Goal: Task Accomplishment & Management: Complete application form

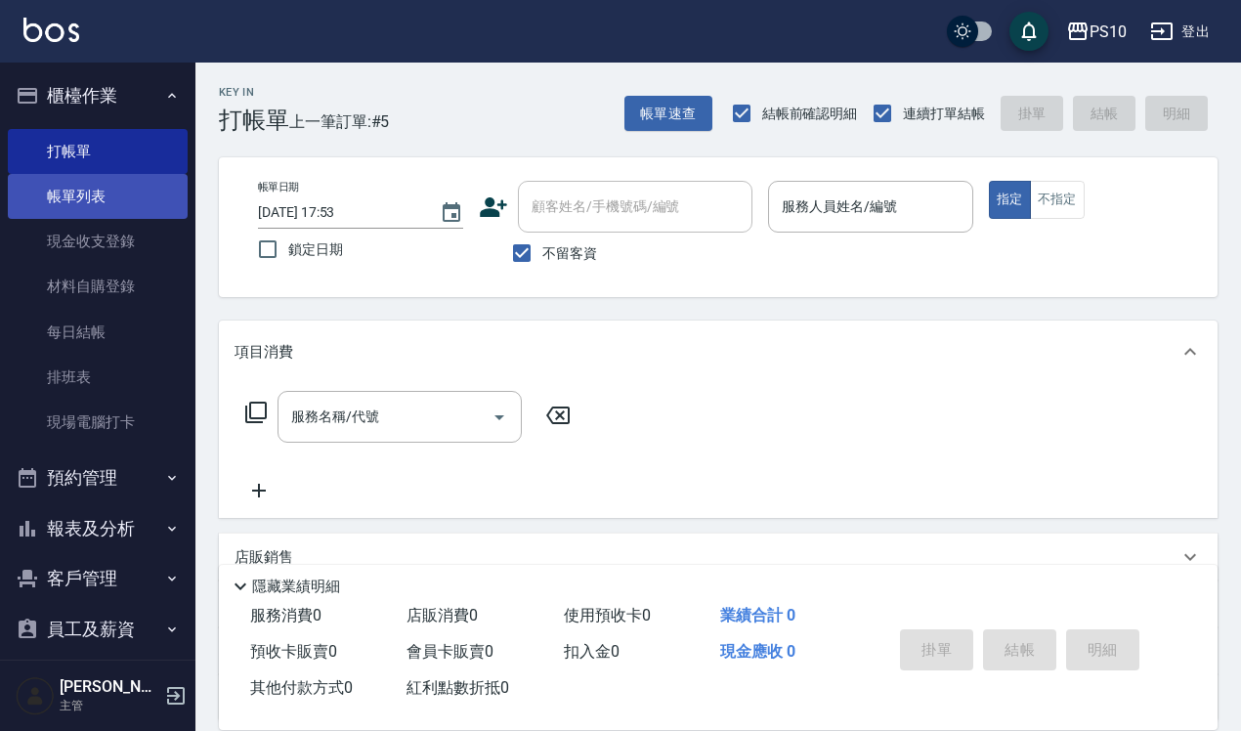
click at [91, 197] on link "帳單列表" at bounding box center [98, 196] width 180 height 45
click at [103, 183] on link "帳單列表" at bounding box center [98, 196] width 180 height 45
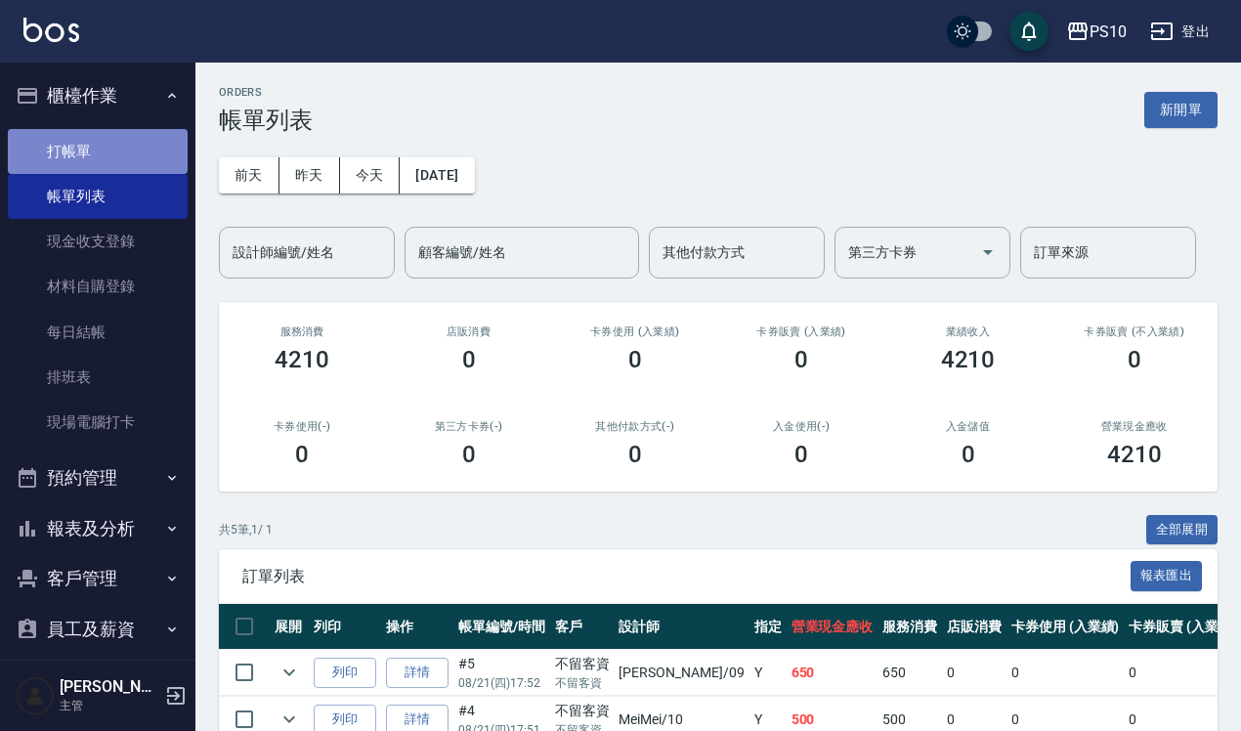
click at [123, 138] on link "打帳單" at bounding box center [98, 151] width 180 height 45
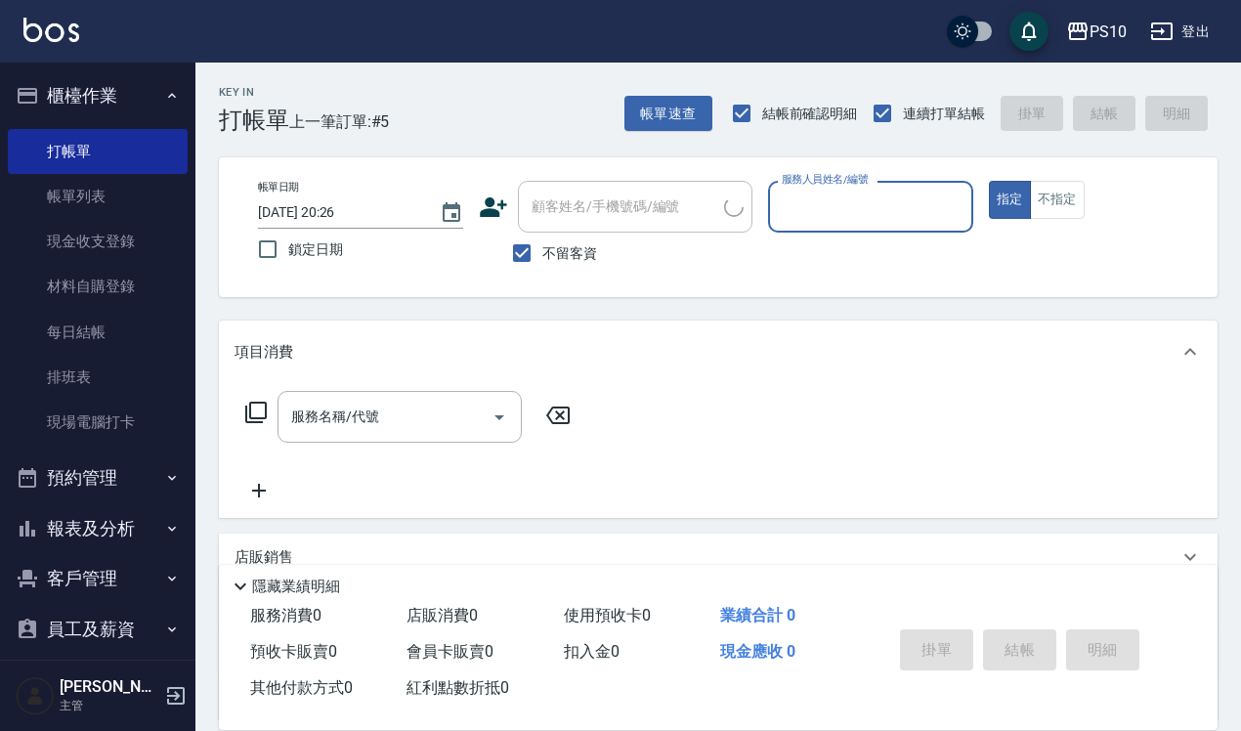
click at [889, 208] on input "服務人員姓名/編號" at bounding box center [871, 207] width 188 height 34
type input "[PERSON_NAME]-01"
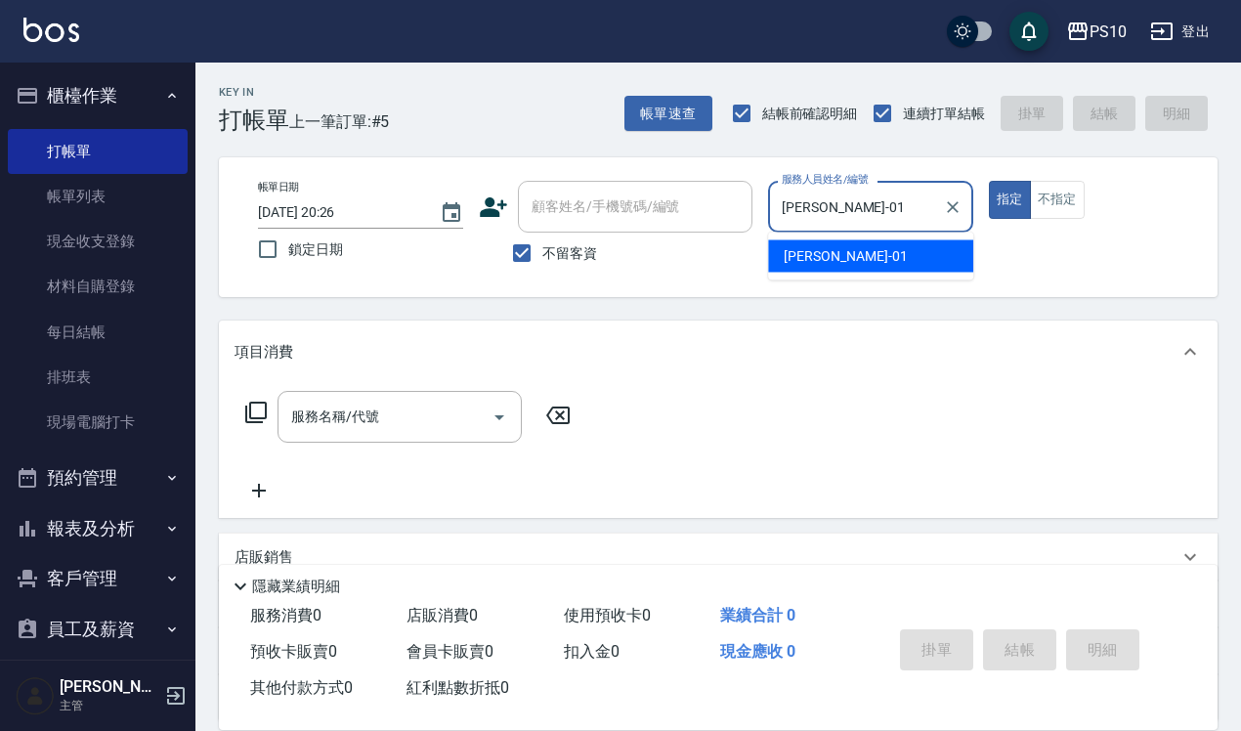
type button "true"
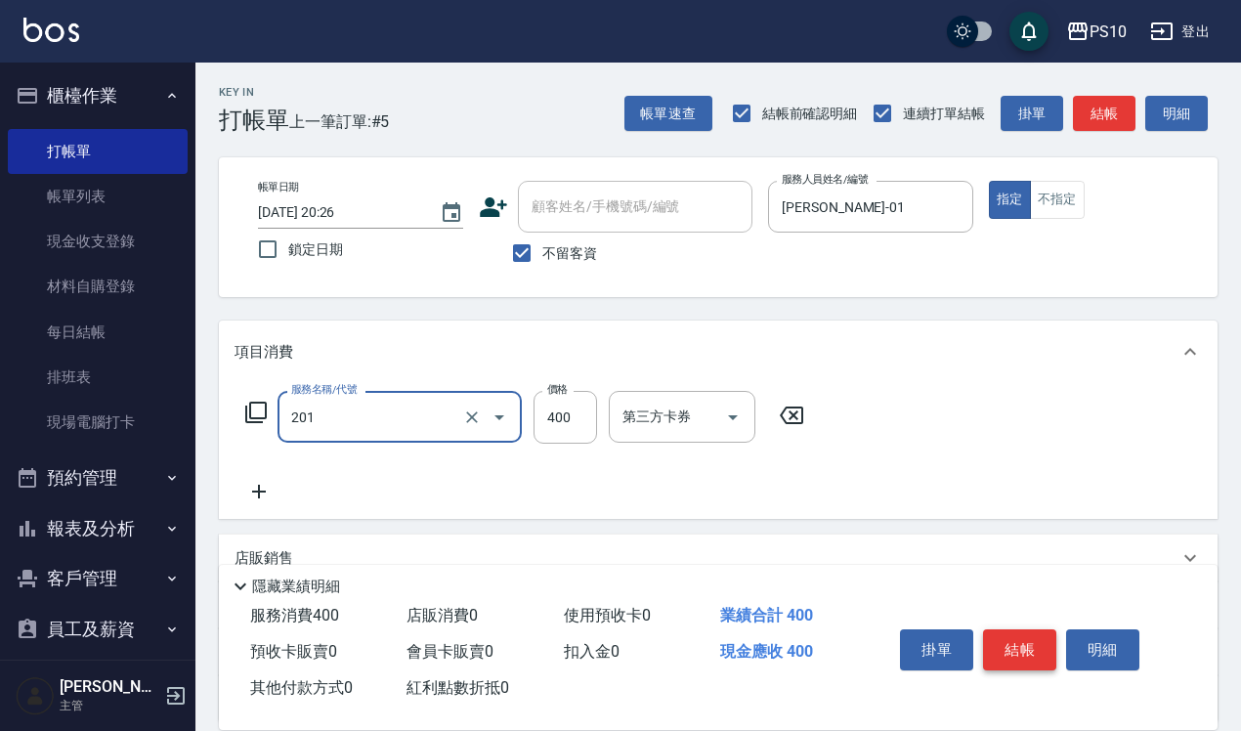
type input "剪髮(201)"
click at [999, 645] on button "結帳" at bounding box center [1019, 649] width 73 height 41
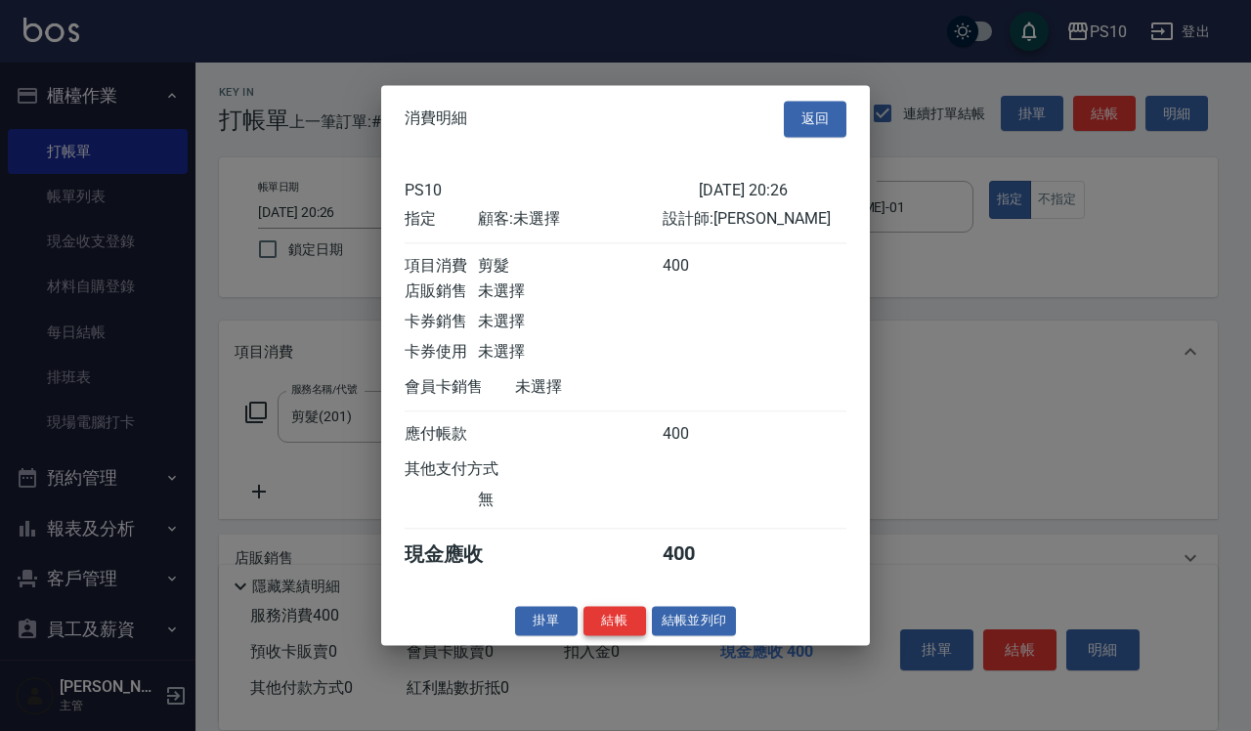
click at [598, 636] on button "結帳" at bounding box center [615, 621] width 63 height 30
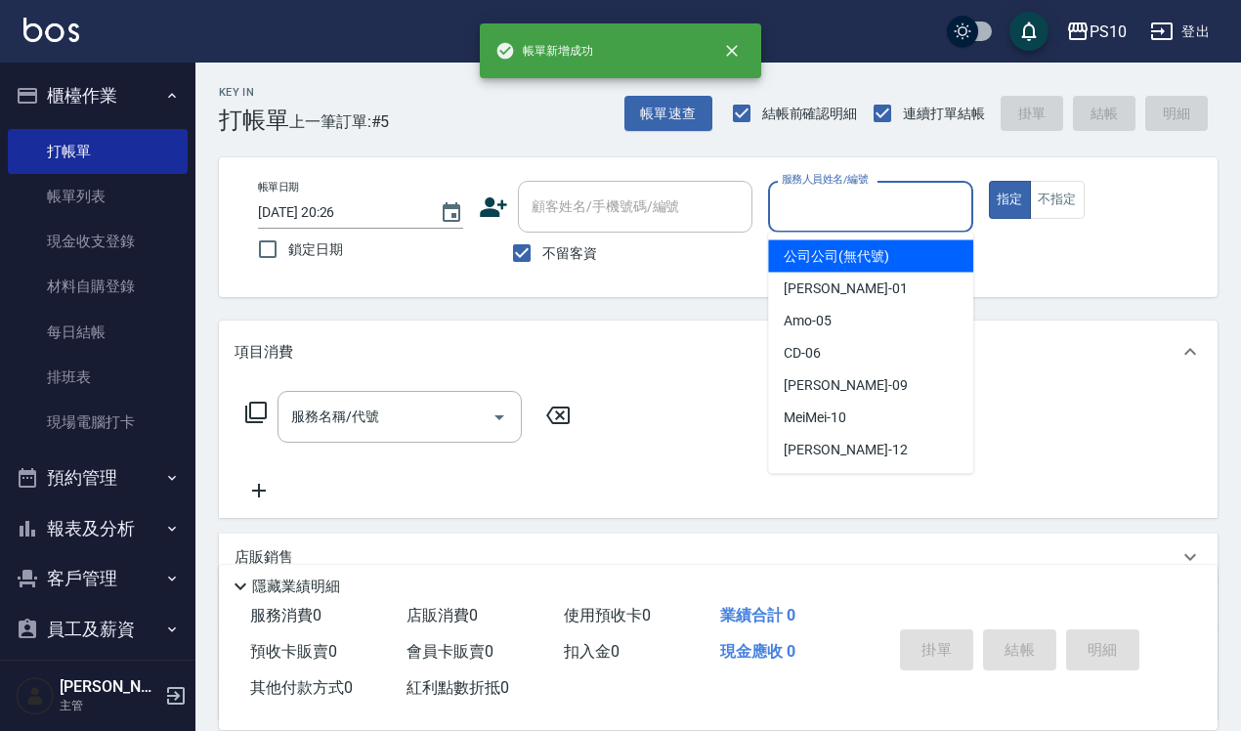
click at [882, 207] on input "服務人員姓名/編號" at bounding box center [871, 207] width 188 height 34
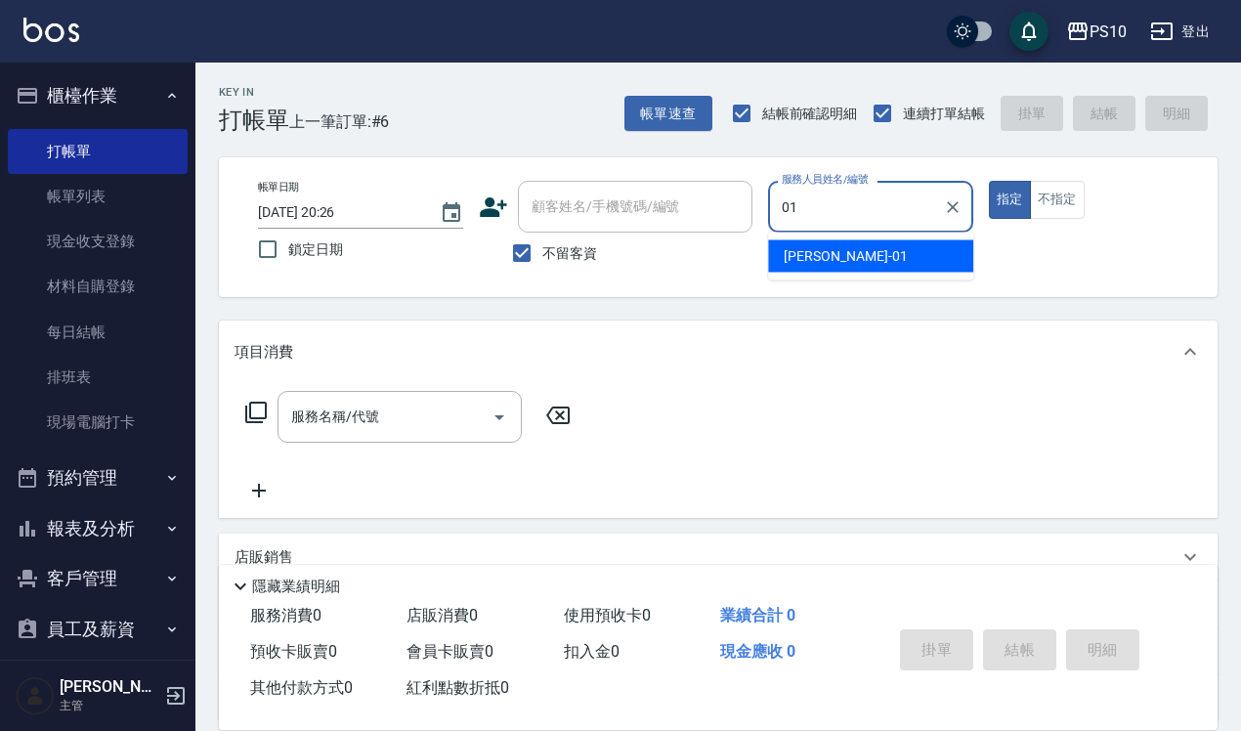
type input "[PERSON_NAME]-01"
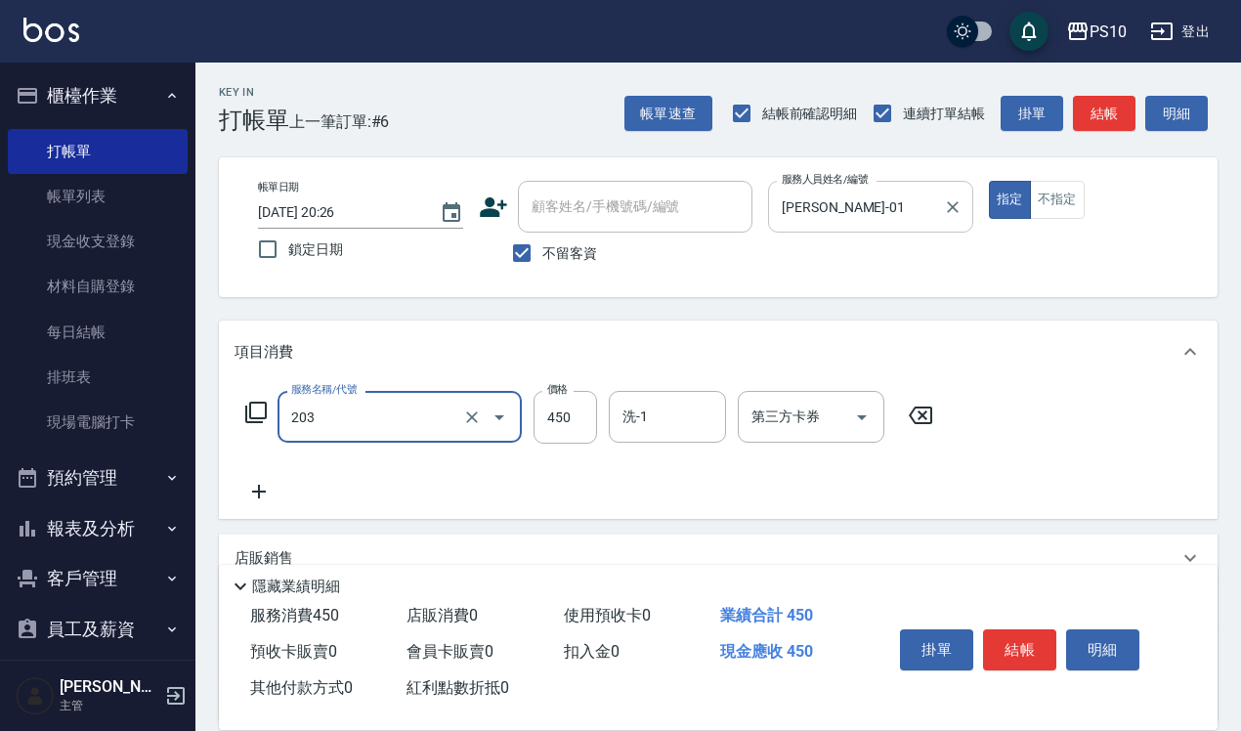
type input "剪+洗(203)"
type input "650"
click at [1021, 632] on button "結帳" at bounding box center [1019, 649] width 73 height 41
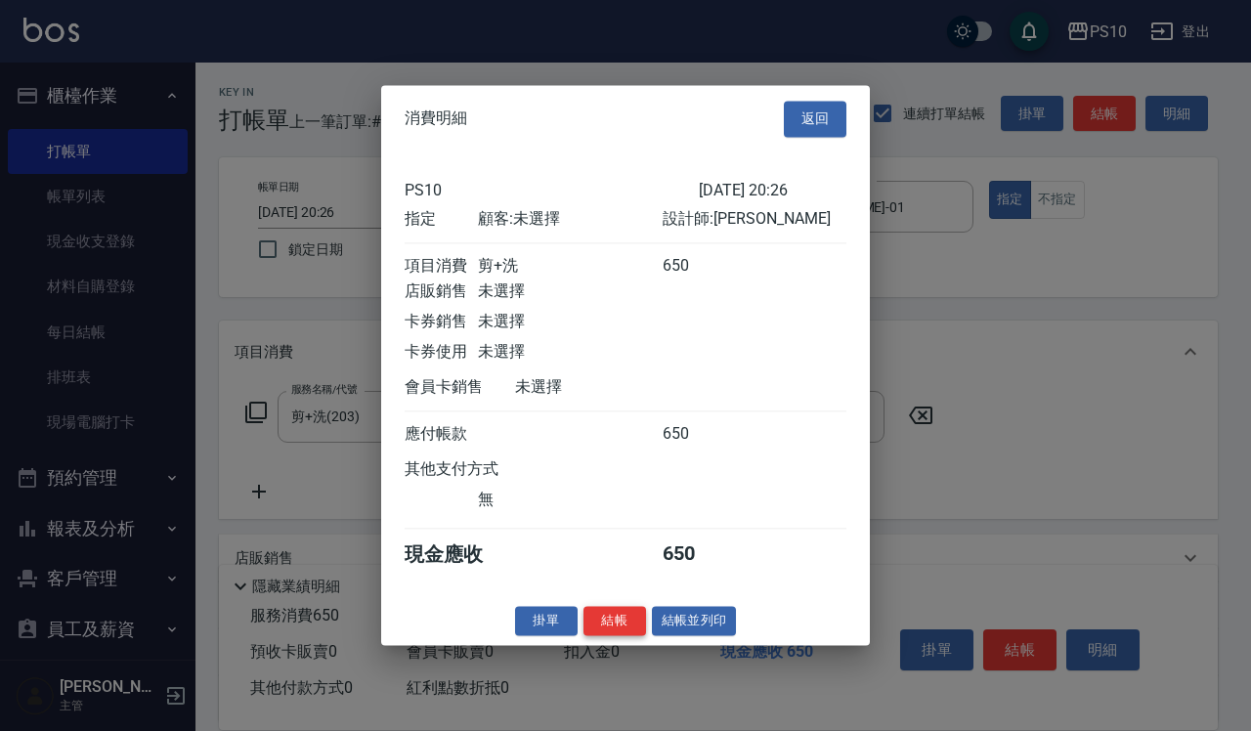
click at [607, 630] on button "結帳" at bounding box center [615, 621] width 63 height 30
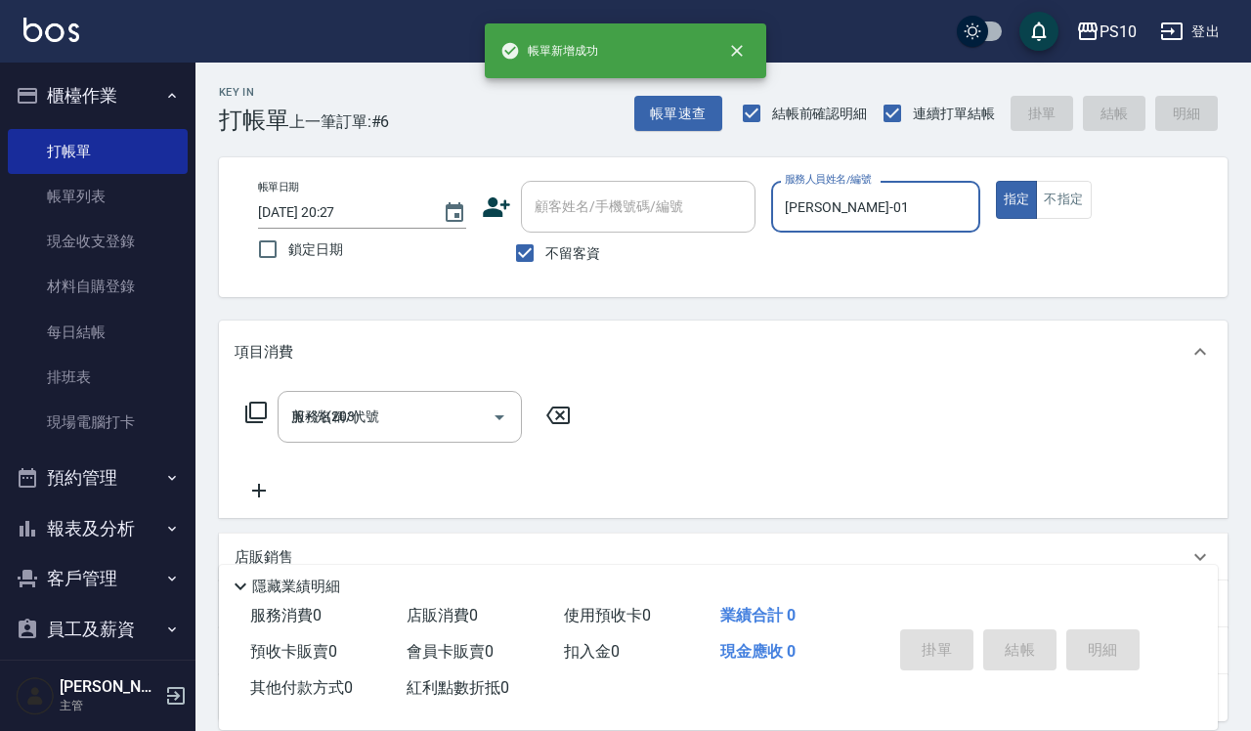
type input "[DATE] 20:27"
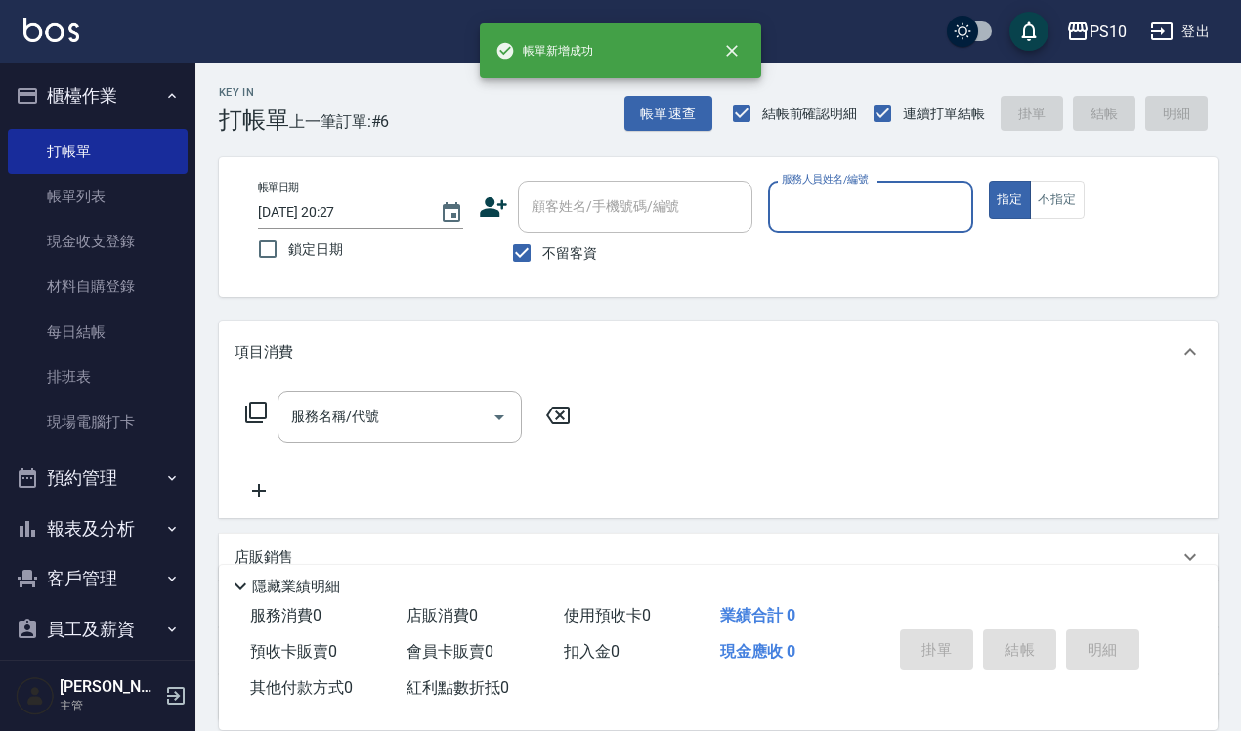
click at [890, 218] on input "服務人員姓名/編號" at bounding box center [871, 207] width 188 height 34
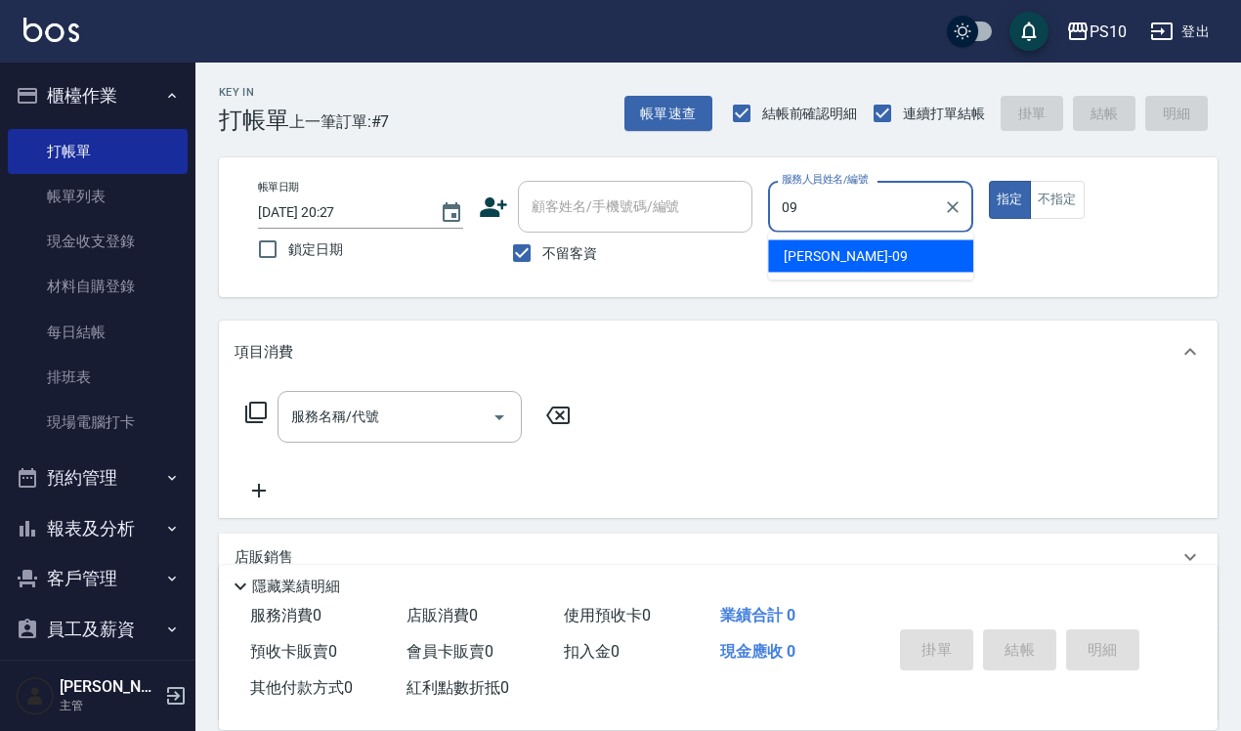
type input "[PERSON_NAME]-09"
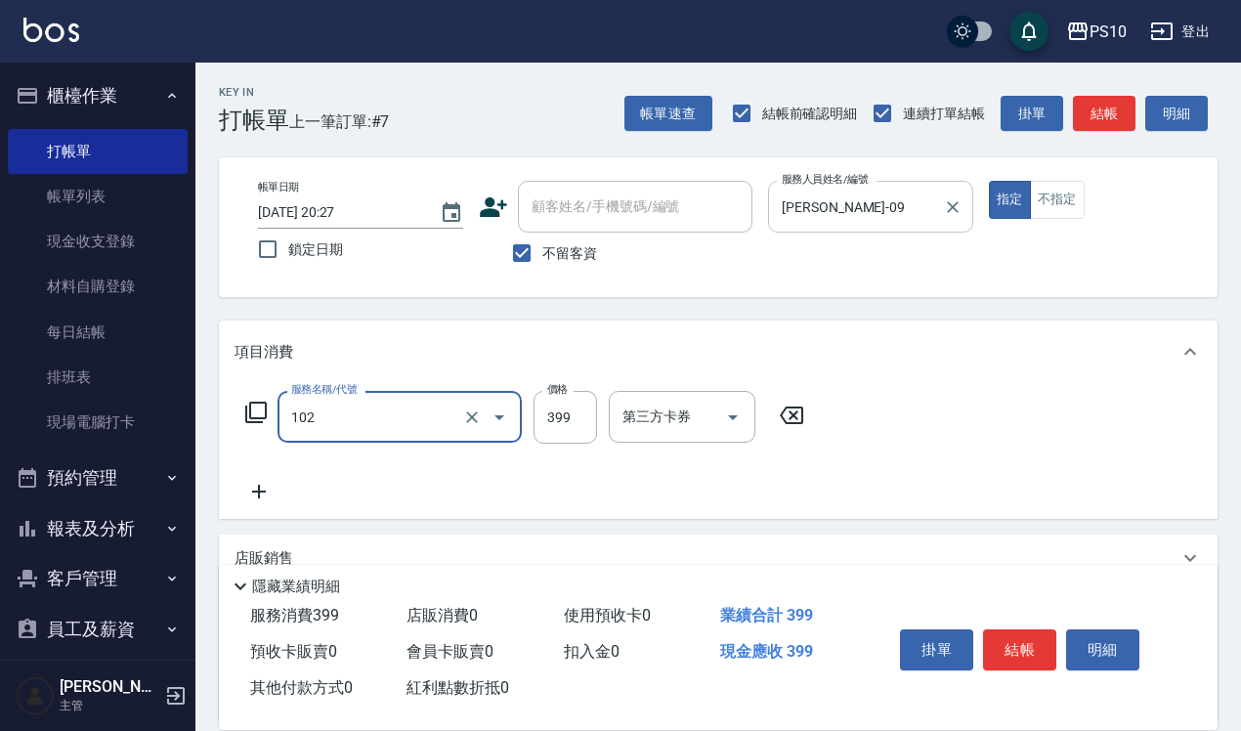
type input "SPA洗髮399(102)"
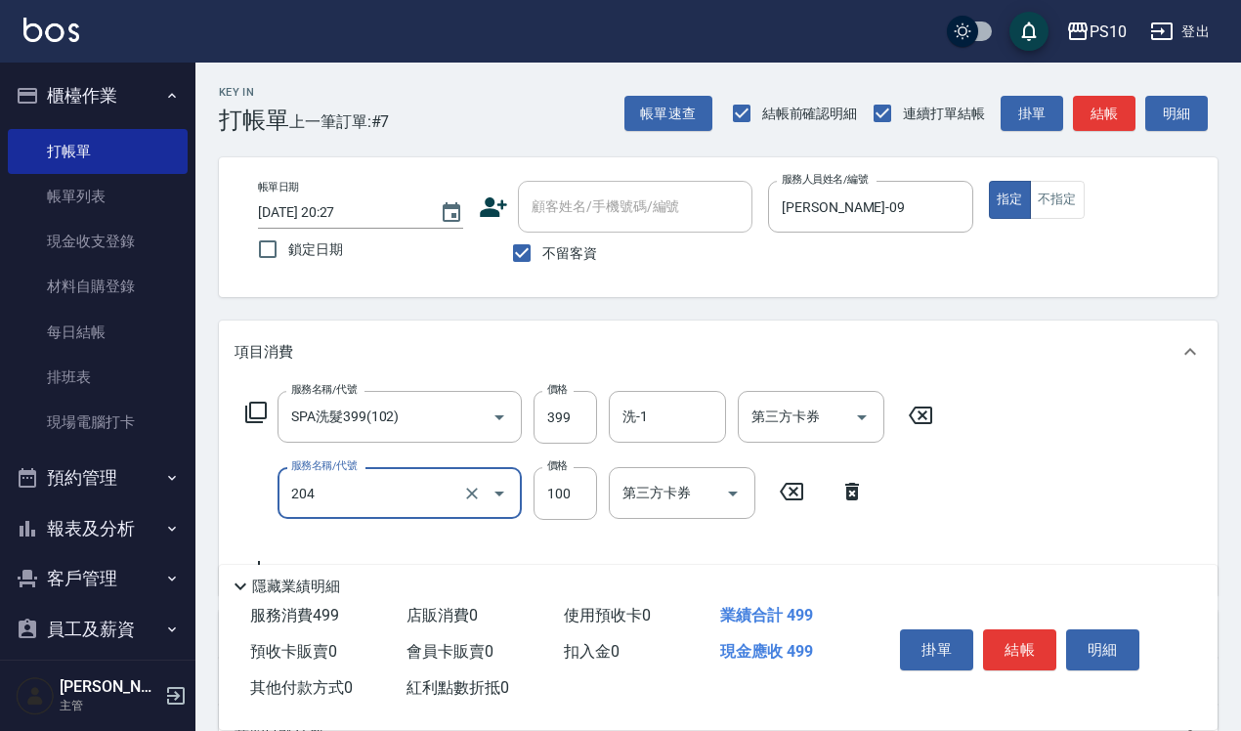
type input "剪瀏海(204)"
click at [1014, 622] on div "掛單 結帳 明細" at bounding box center [1019, 653] width 255 height 62
click at [1012, 629] on button "結帳" at bounding box center [1019, 649] width 73 height 41
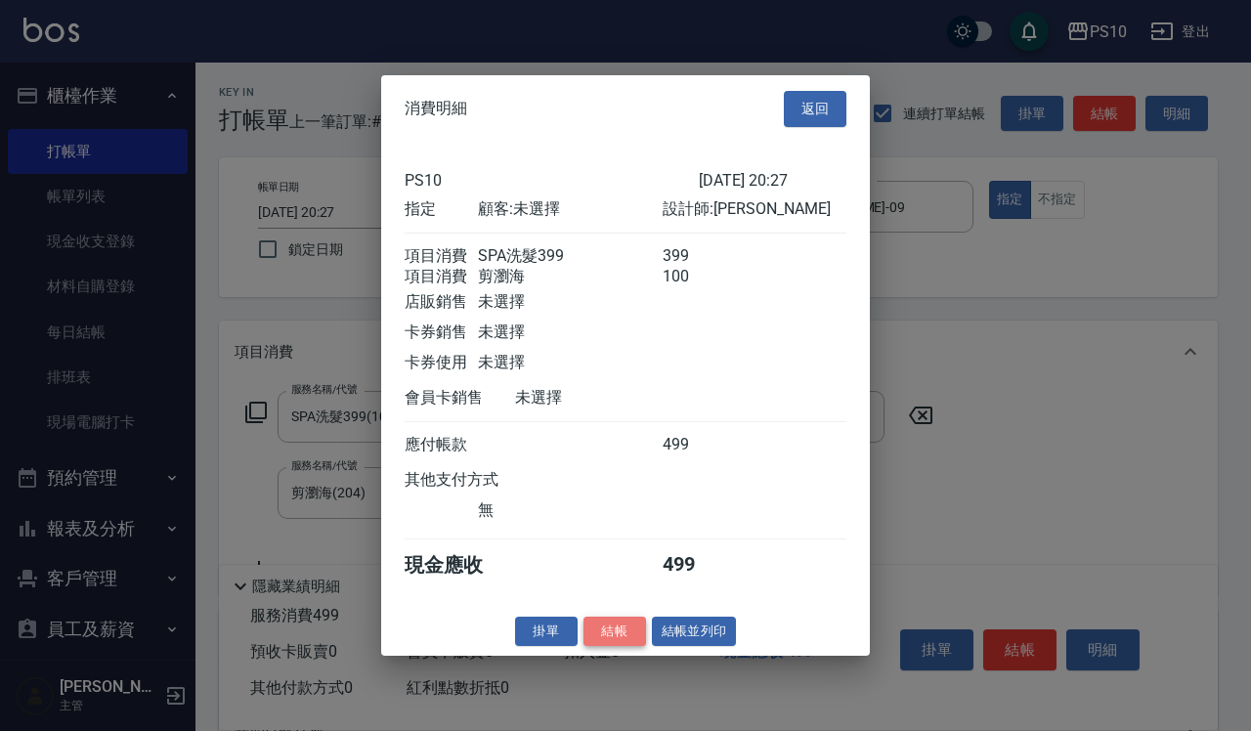
click at [608, 646] on button "結帳" at bounding box center [615, 631] width 63 height 30
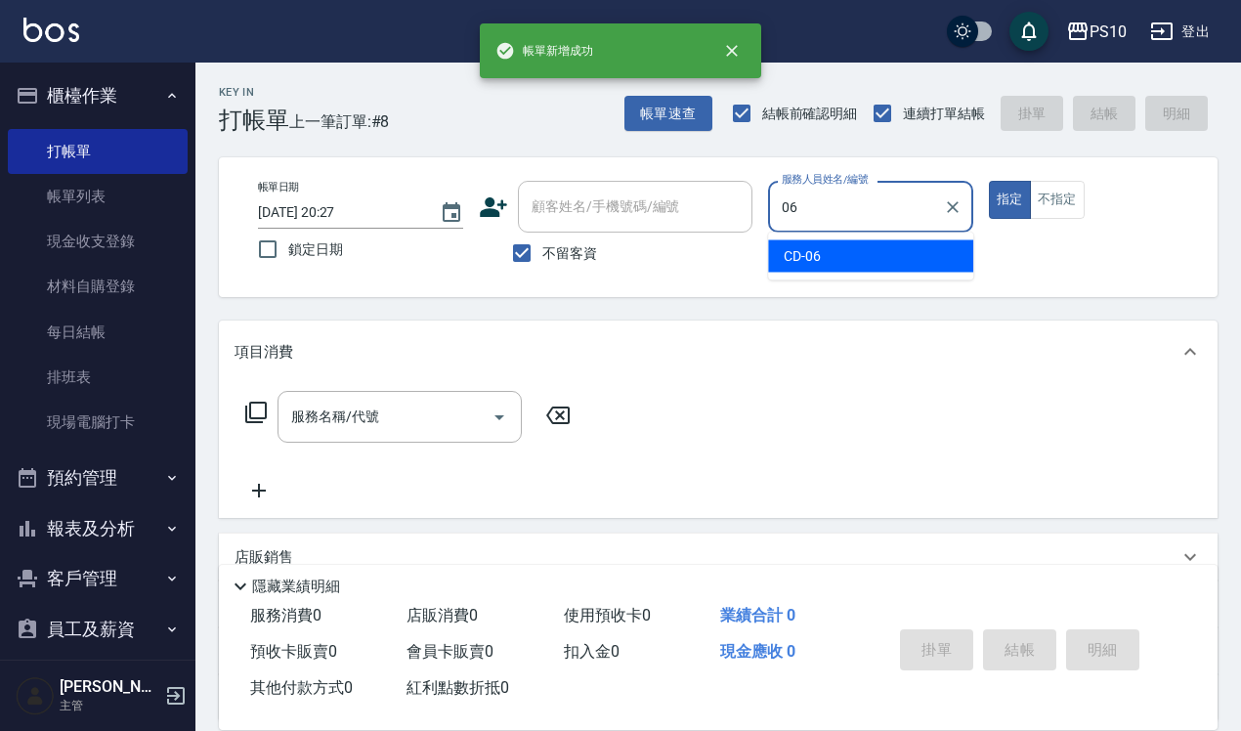
type input "CD-06"
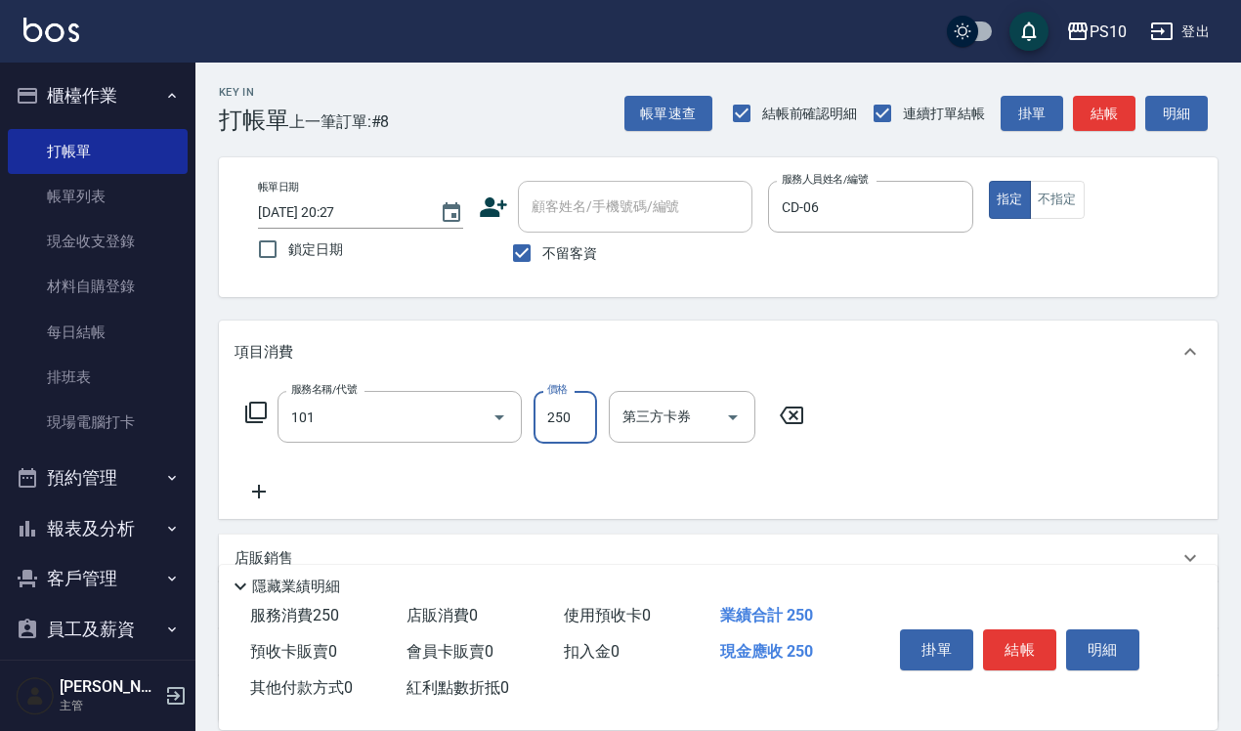
type input "洗髮(101)"
type input "280"
click at [1002, 650] on button "結帳" at bounding box center [1019, 649] width 73 height 41
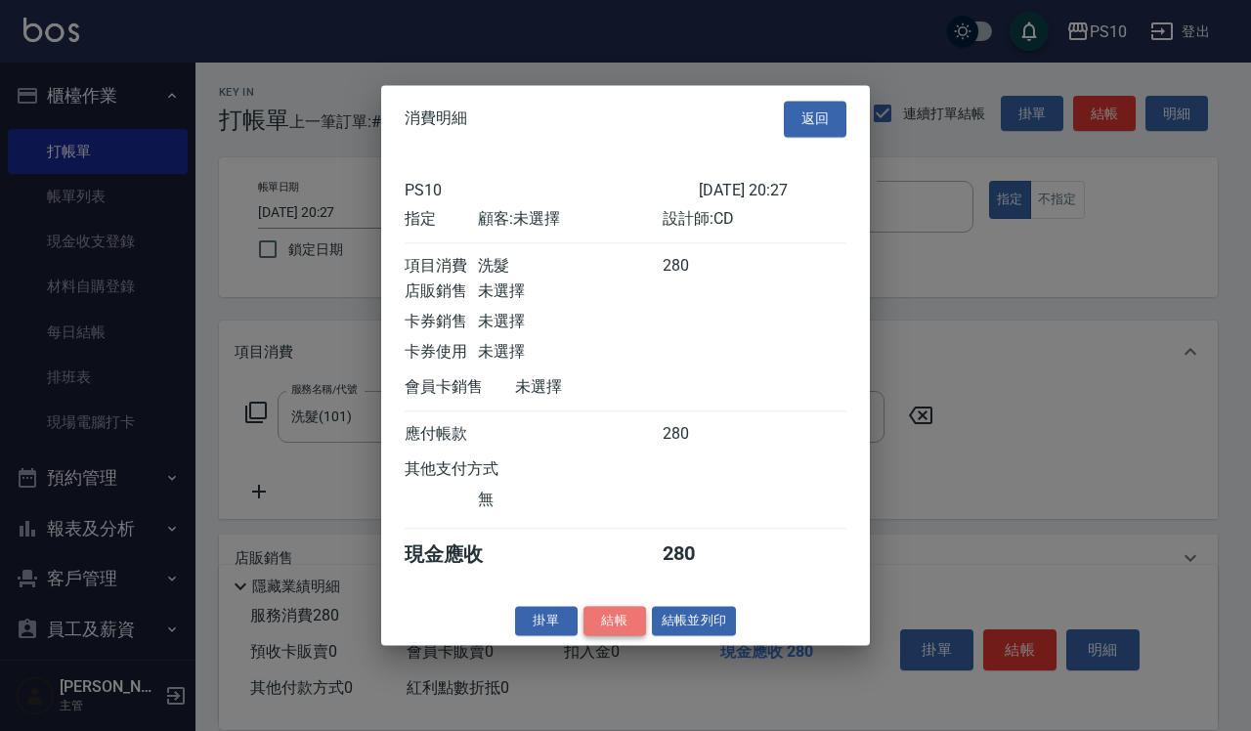
click at [617, 630] on button "結帳" at bounding box center [615, 621] width 63 height 30
